Goal: Task Accomplishment & Management: Manage account settings

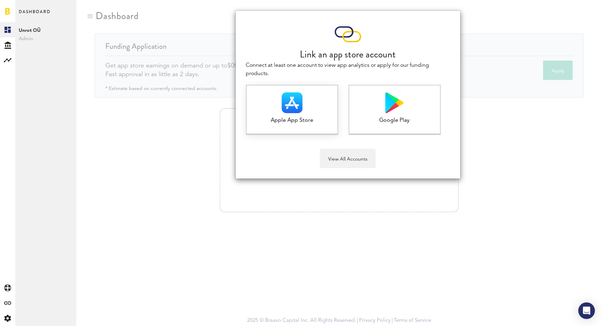
click at [282, 103] on img at bounding box center [292, 103] width 21 height 21
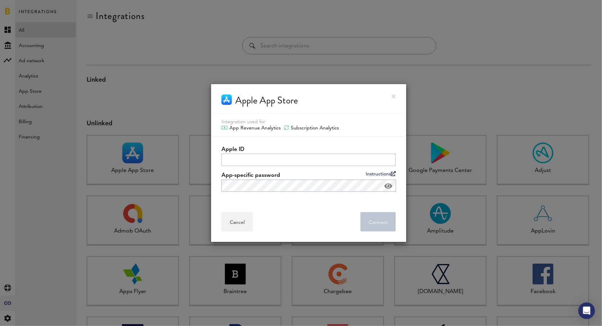
click at [393, 95] on link at bounding box center [394, 97] width 4 height 4
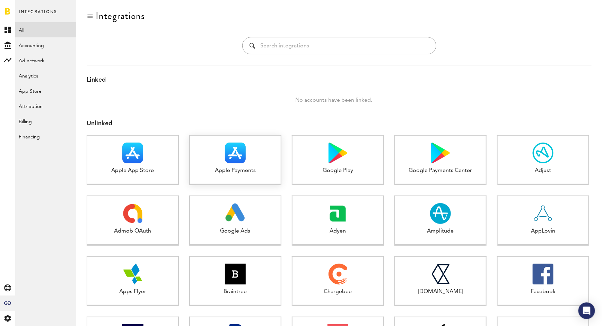
click at [234, 155] on img at bounding box center [235, 153] width 21 height 21
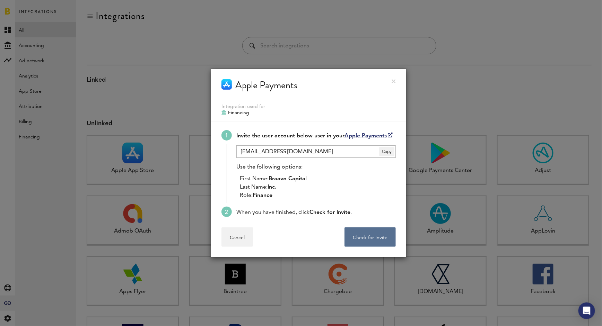
click at [396, 82] on div "Apple Payments" at bounding box center [308, 83] width 195 height 29
click at [392, 81] on link at bounding box center [394, 81] width 4 height 4
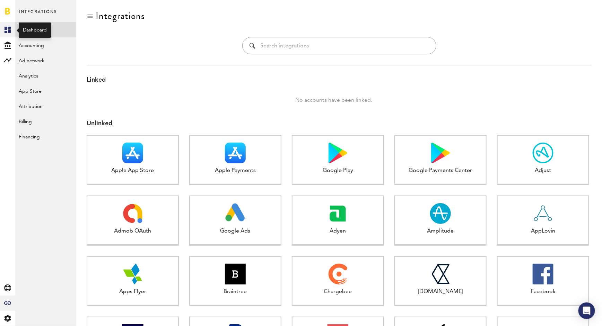
click at [6, 30] on rect at bounding box center [7, 30] width 8 height 8
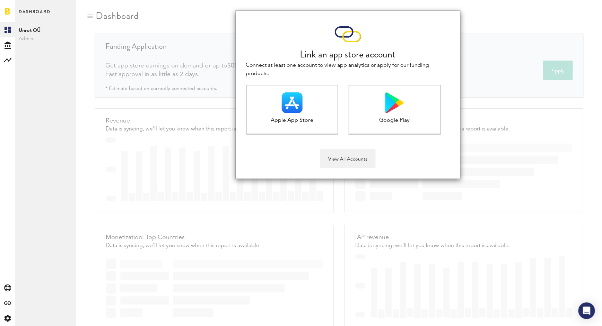
click at [269, 181] on div "Link an app store account Connect at least one account to view app analytics or…" at bounding box center [339, 163] width 526 height 326
click at [307, 96] on div at bounding box center [292, 103] width 91 height 21
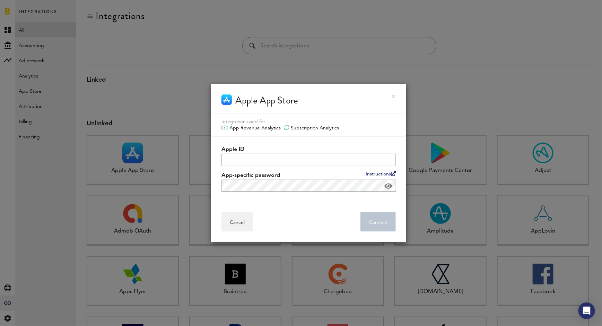
click at [397, 95] on div "Apple App Store" at bounding box center [308, 98] width 195 height 29
click at [394, 95] on link at bounding box center [394, 97] width 4 height 4
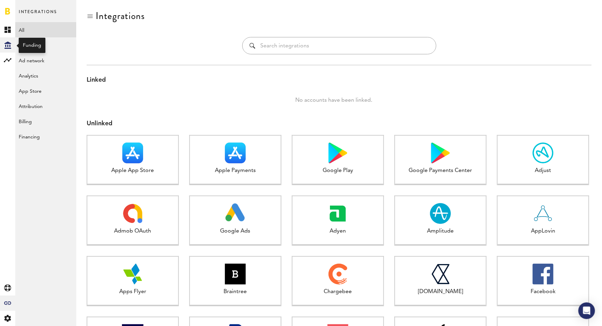
click at [8, 43] on icon at bounding box center [8, 45] width 7 height 7
click at [44, 31] on link "Overview" at bounding box center [45, 29] width 61 height 15
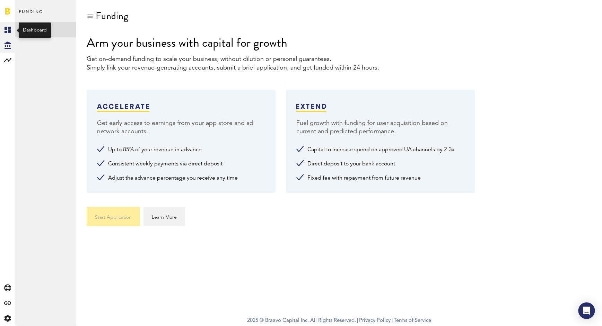
click at [10, 28] on icon at bounding box center [8, 30] width 6 height 6
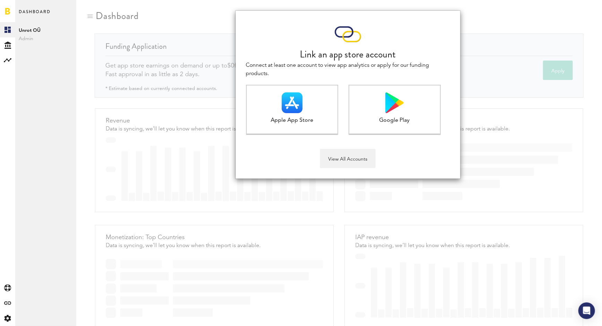
click at [295, 164] on div "View All Accounts" at bounding box center [348, 158] width 204 height 19
click at [302, 208] on div "Link an app store account Connect at least one account to view app analytics or…" at bounding box center [339, 163] width 526 height 326
click at [359, 159] on button "View All Accounts" at bounding box center [348, 158] width 56 height 19
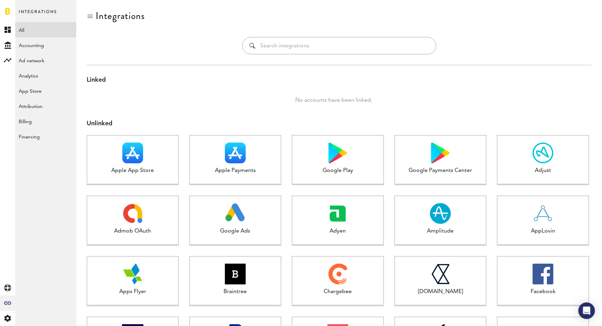
click at [41, 25] on link "All" at bounding box center [45, 29] width 61 height 15
click at [8, 26] on g at bounding box center [7, 30] width 8 height 8
